Goal: Information Seeking & Learning: Learn about a topic

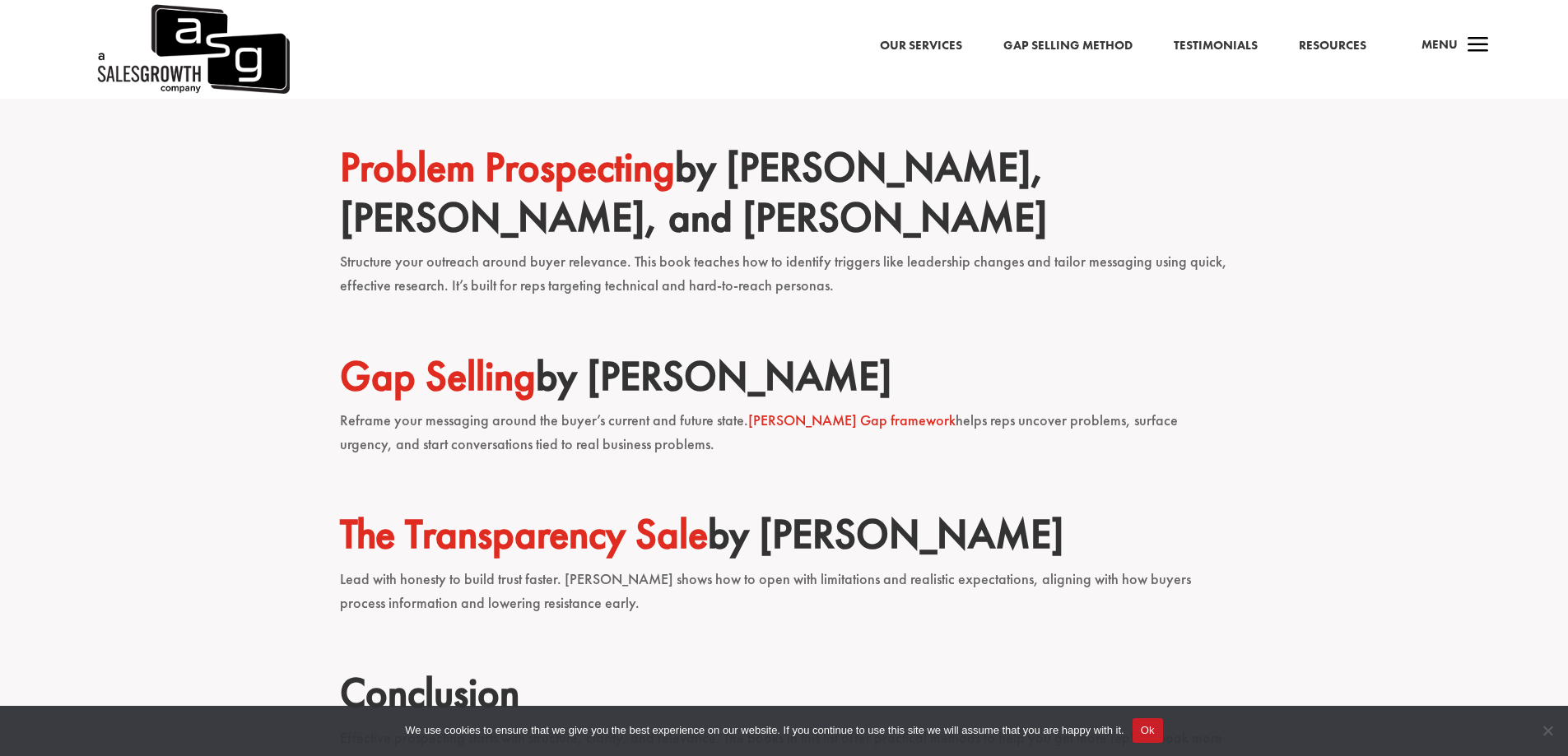
scroll to position [987, 0]
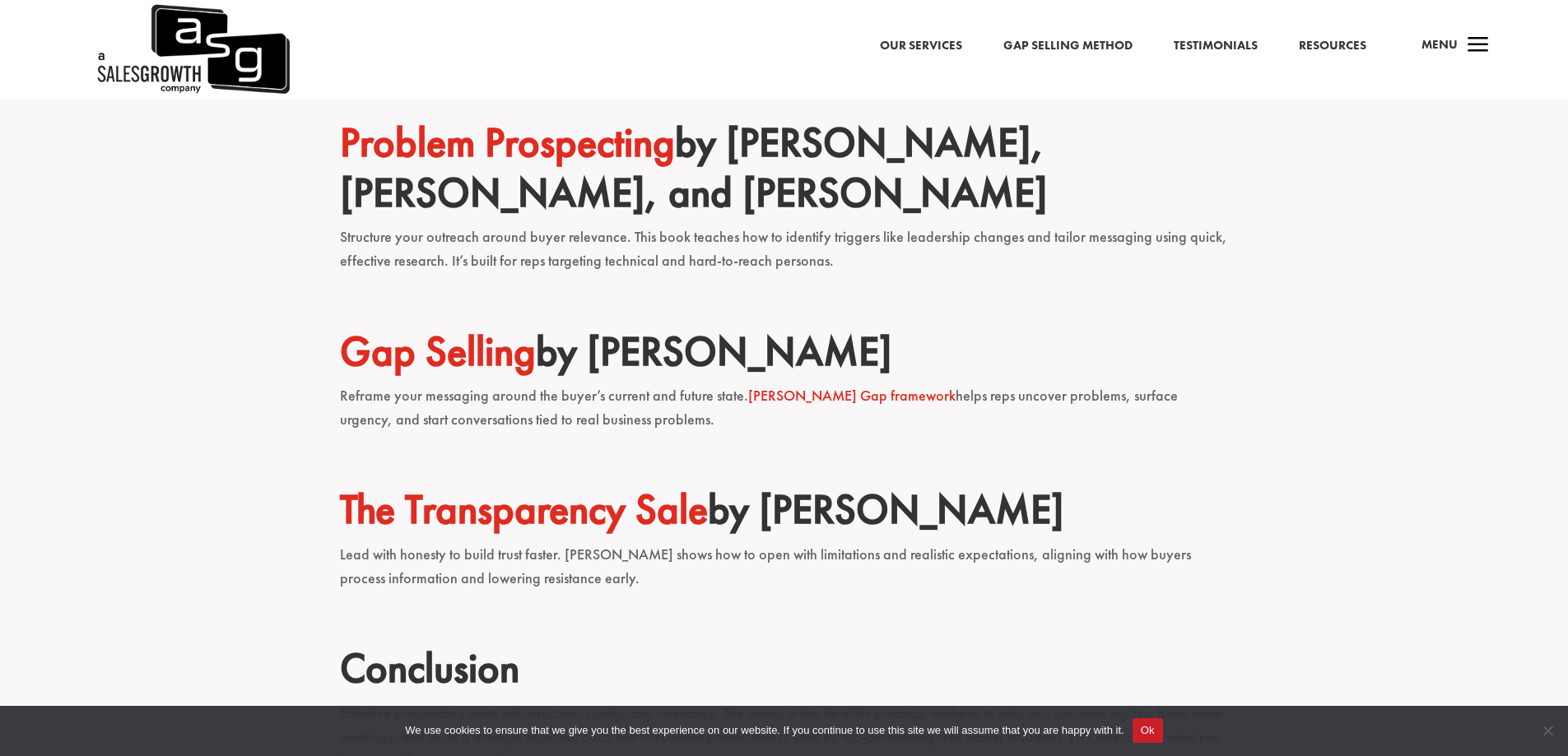
drag, startPoint x: 339, startPoint y: 395, endPoint x: 628, endPoint y: 410, distance: 289.4
click at [628, 410] on div "Prospecting drives every part of the sales process. Without it, there’s no pipe…" at bounding box center [784, 264] width 1568 height 1344
click at [684, 422] on p "Reframe your messaging around the buyer’s current and future state. [PERSON_NAM…" at bounding box center [784, 416] width 889 height 63
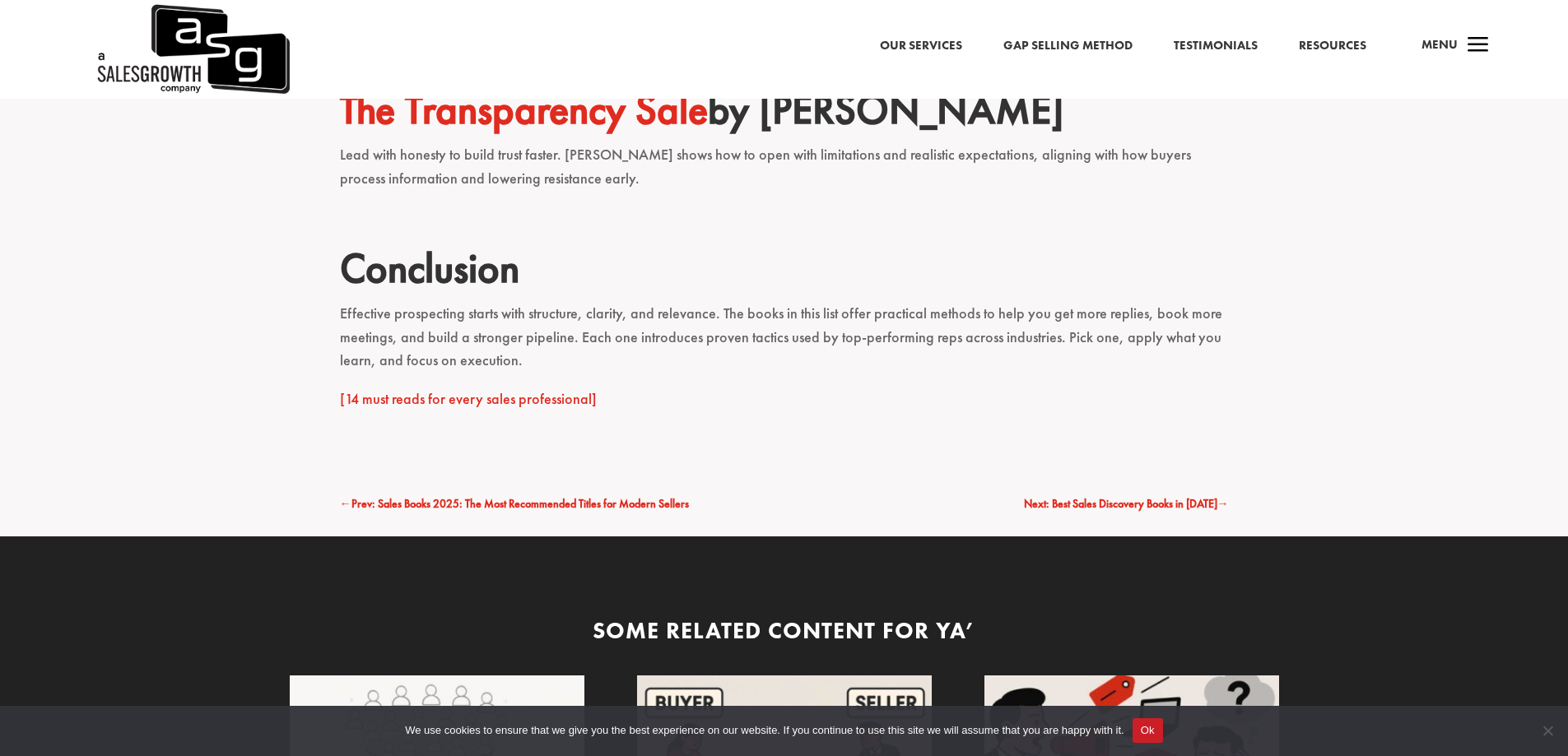
scroll to position [1481, 0]
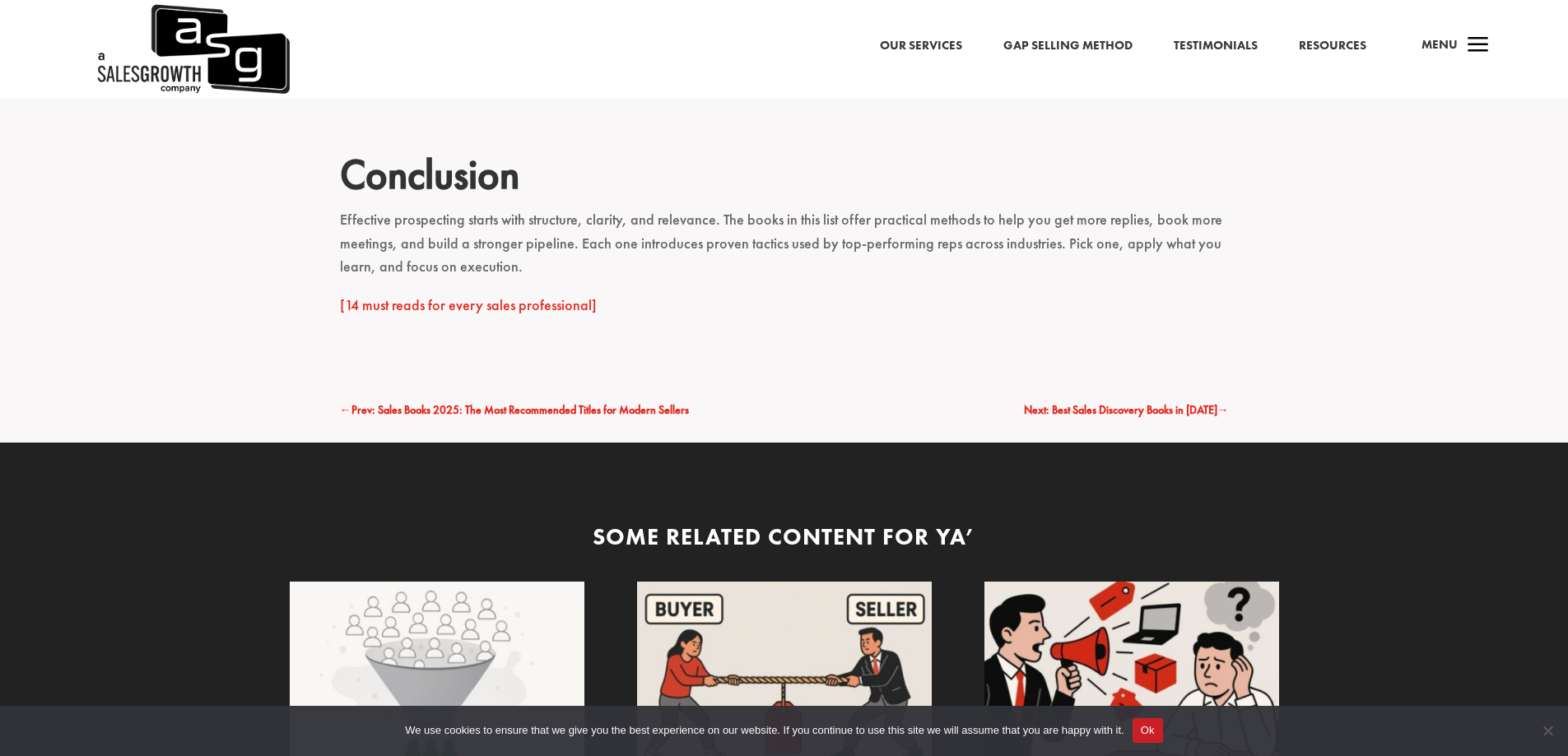
click at [522, 315] on link "[14 must reads for every sales professional]" at bounding box center [469, 304] width 257 height 19
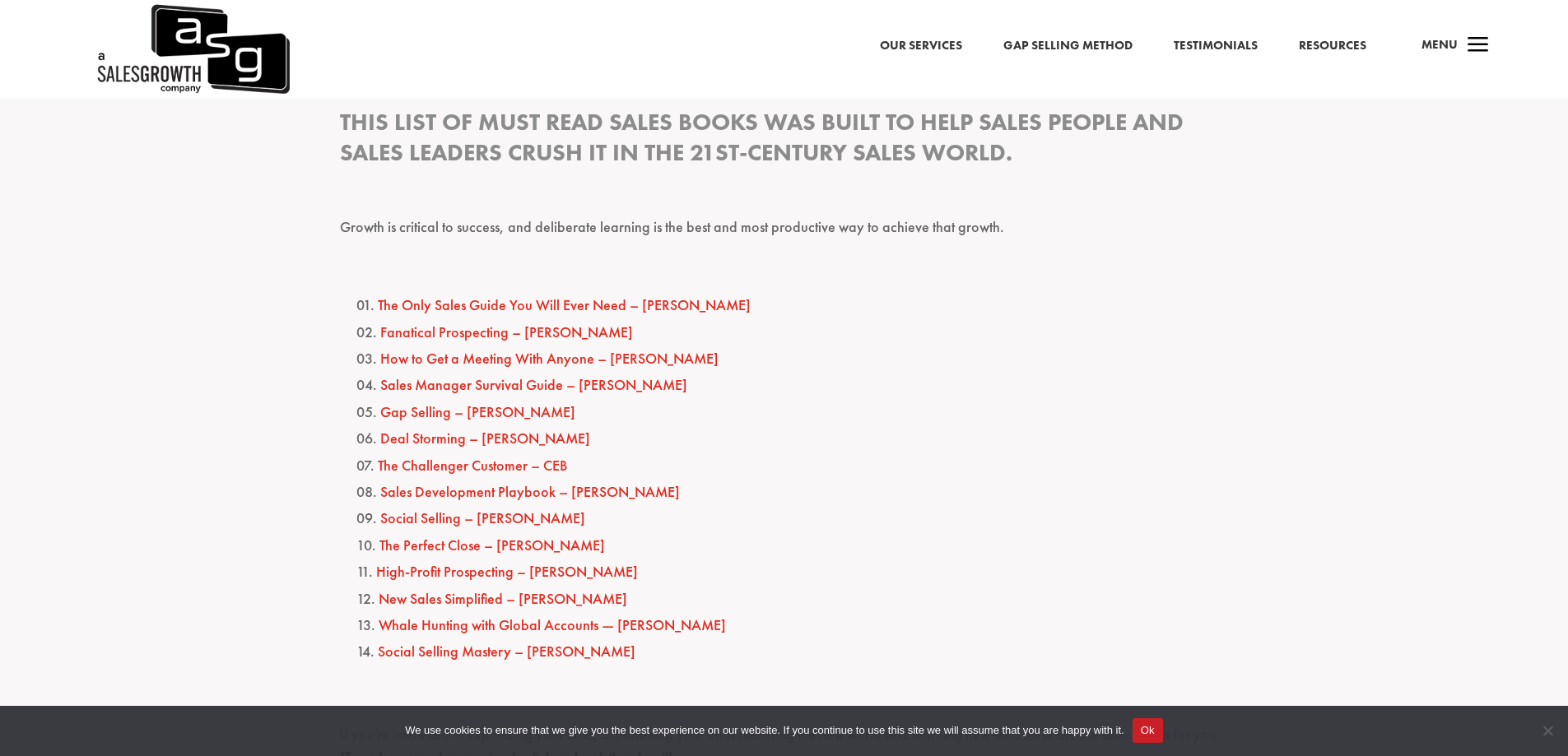
scroll to position [823, 0]
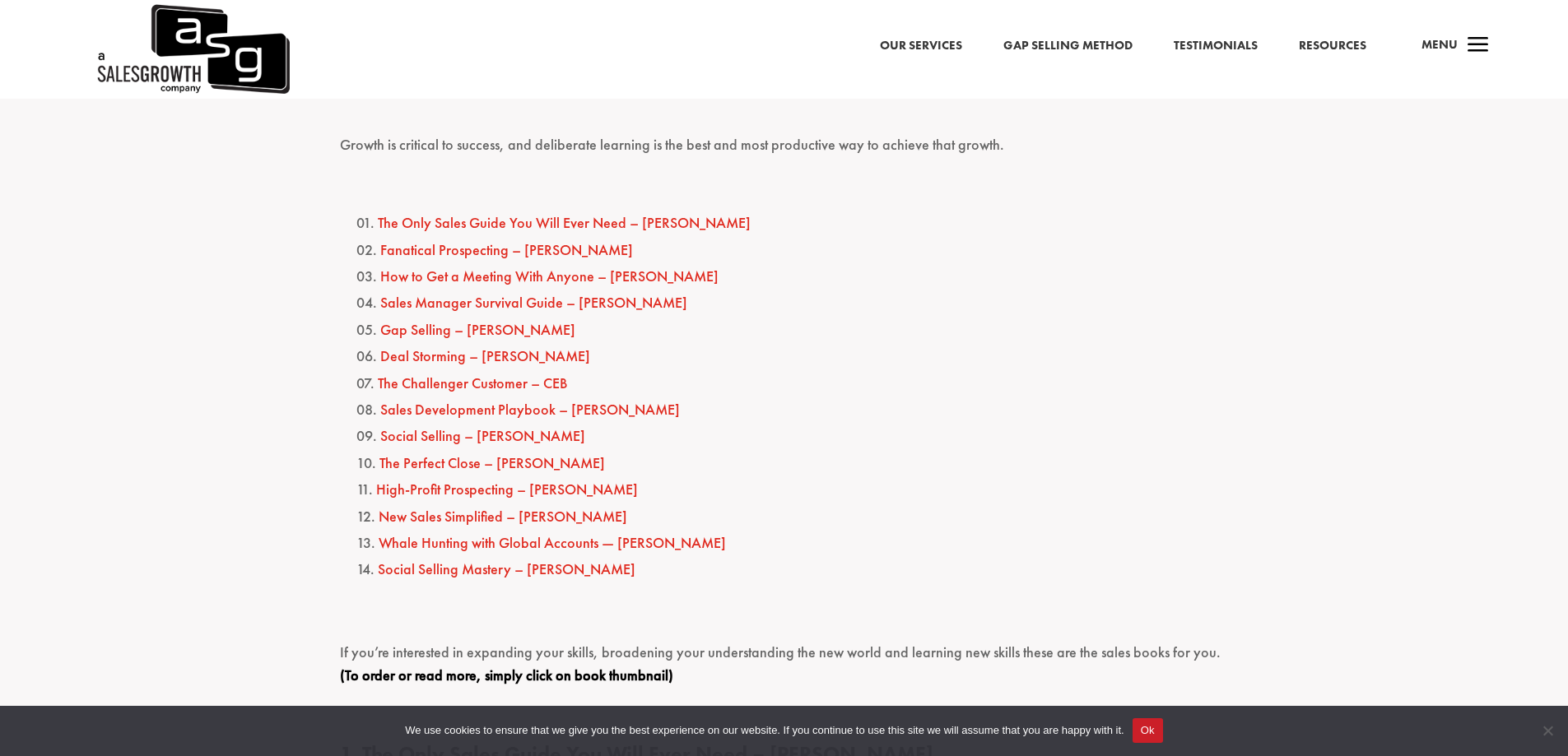
click at [488, 520] on link "New Sales Simplified – Mike Weinberg" at bounding box center [503, 516] width 248 height 19
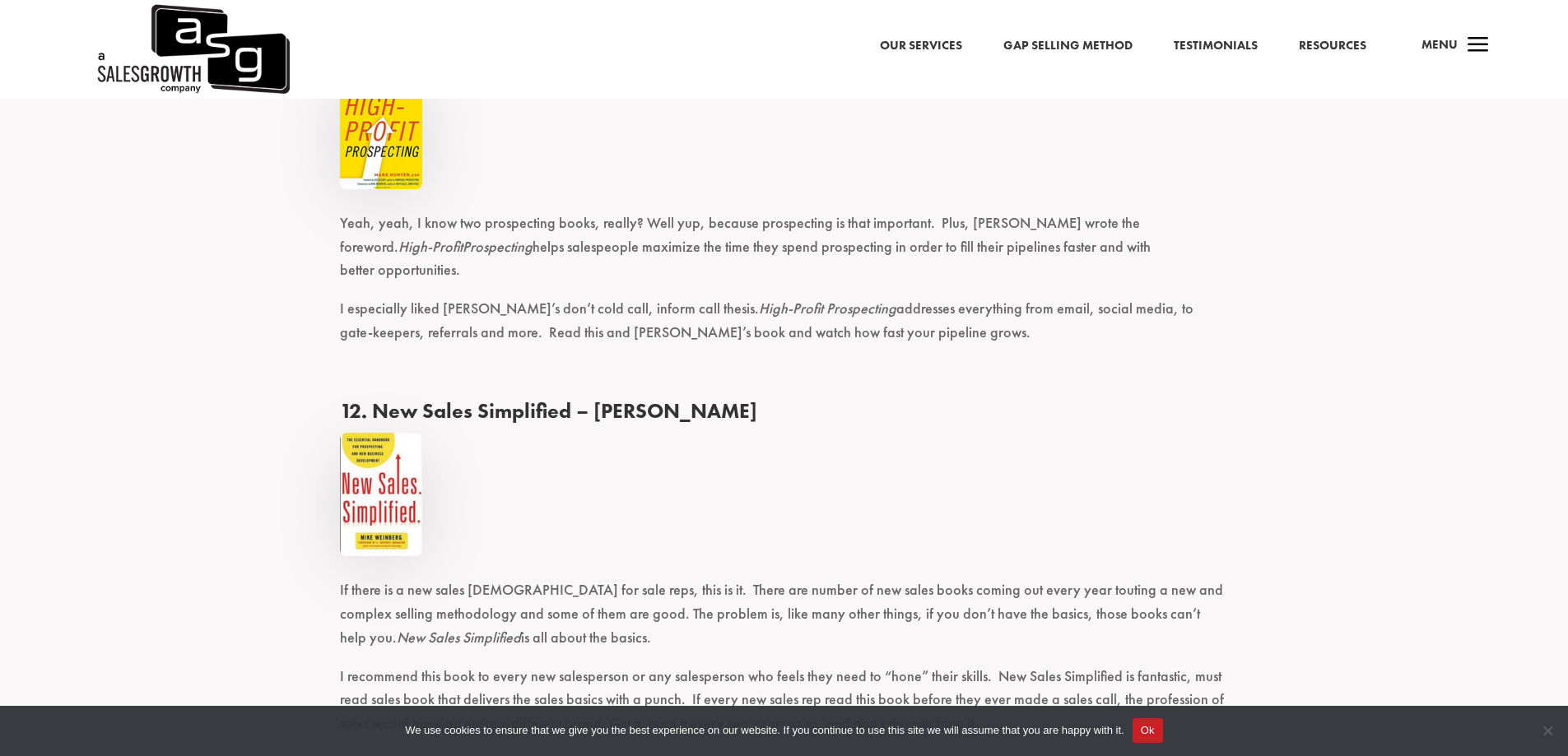
scroll to position [5387, 0]
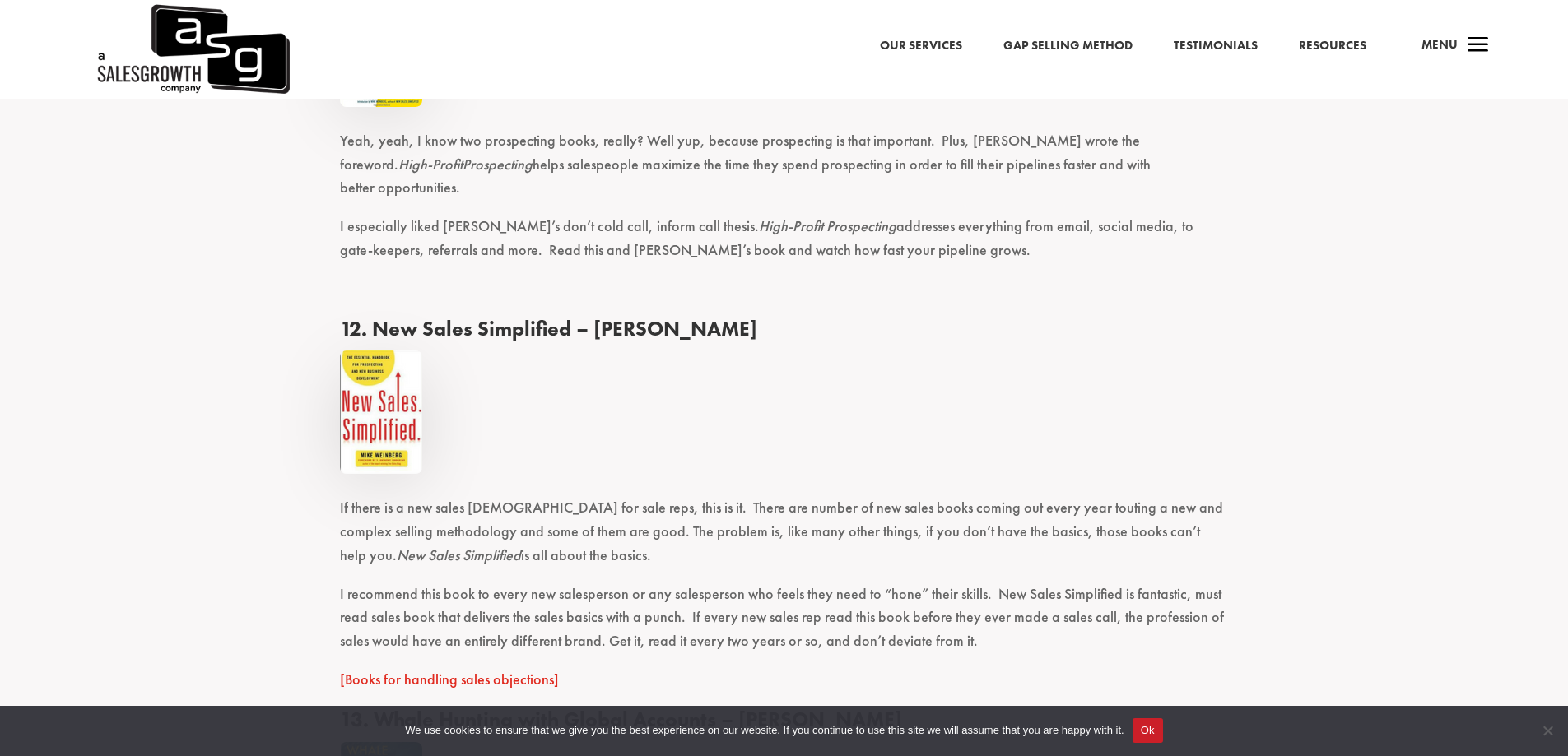
click at [904, 583] on p "I recommend this book to every new salesperson or any salesperson who feels the…" at bounding box center [784, 625] width 889 height 86
click at [905, 583] on p "I recommend this book to every new salesperson or any salesperson who feels the…" at bounding box center [784, 625] width 889 height 86
click at [900, 583] on p "I recommend this book to every new salesperson or any salesperson who feels the…" at bounding box center [784, 625] width 889 height 86
click at [889, 510] on div at bounding box center [889, 510] width 0 height 0
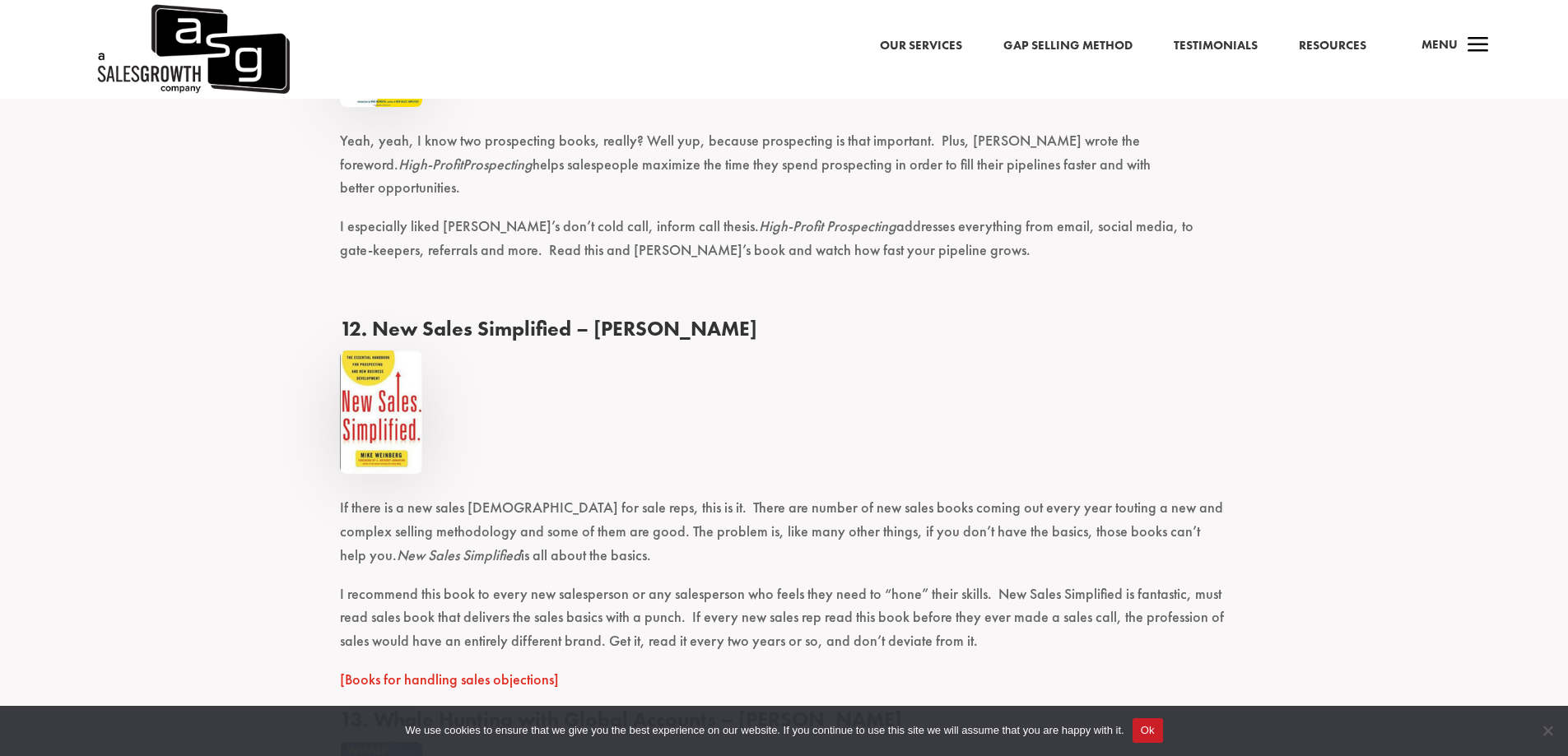
click at [1160, 497] on p "If there is a new sales bible for sale reps, this is it. There are number of ne…" at bounding box center [784, 539] width 889 height 86
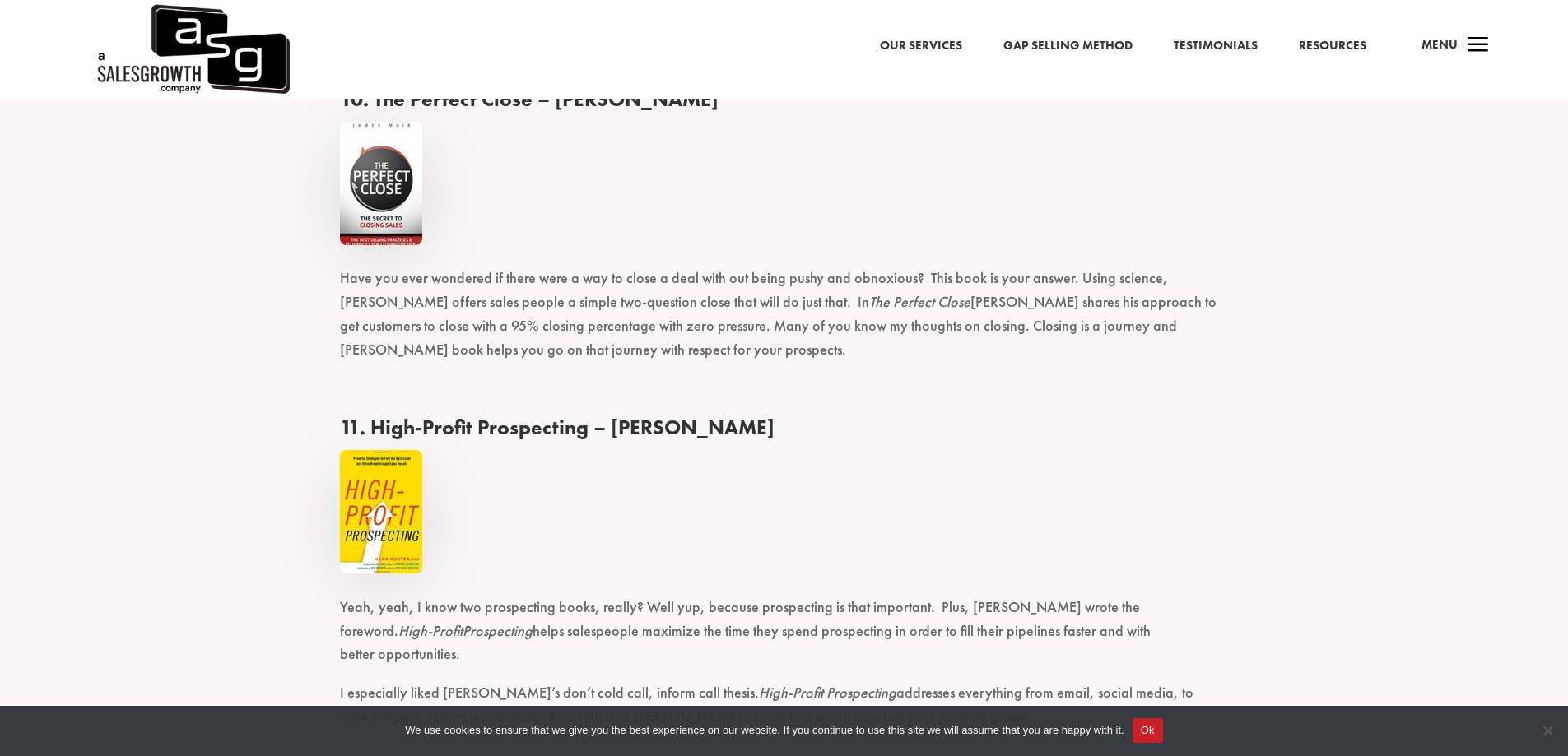
scroll to position [4811, 0]
